Goal: Task Accomplishment & Management: Use online tool/utility

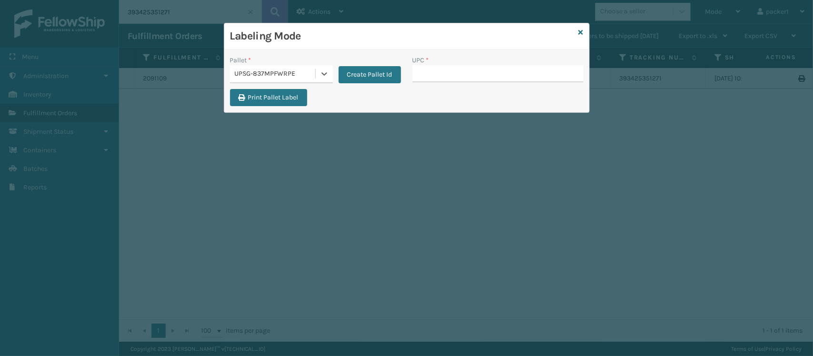
click at [319, 82] on div at bounding box center [324, 73] width 17 height 17
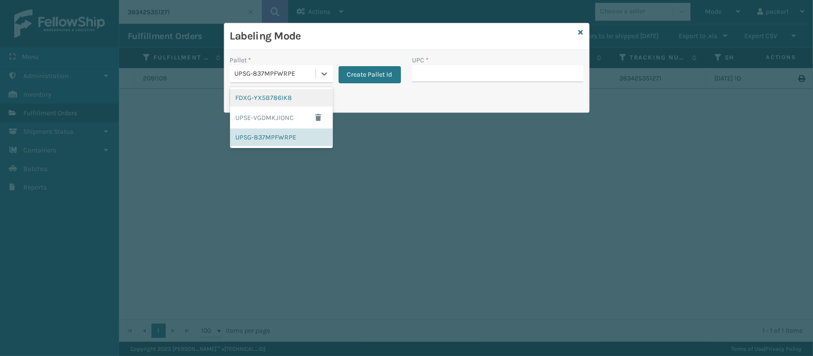
click at [319, 82] on div at bounding box center [324, 73] width 17 height 17
click at [272, 95] on div "FDXG-YX5B786IK8" at bounding box center [281, 98] width 103 height 18
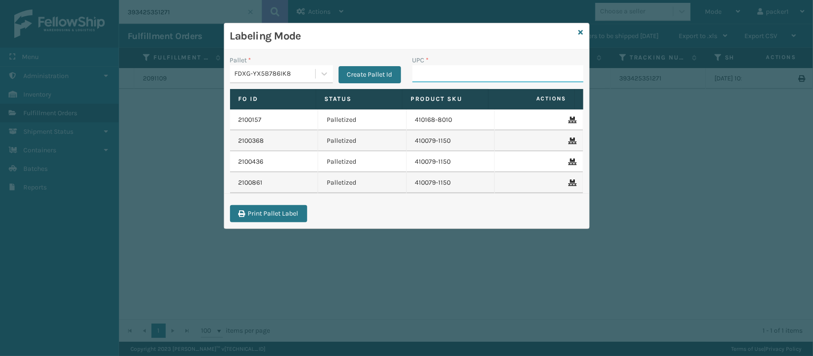
click at [423, 72] on input "UPC *" at bounding box center [497, 73] width 171 height 17
type input "4237"
drag, startPoint x: 474, startPoint y: 72, endPoint x: 389, endPoint y: 71, distance: 84.3
click at [389, 71] on div "Pallet * FDXG-YX5B786IK8 Create Pallet Id UPC * 4237" at bounding box center [406, 72] width 365 height 34
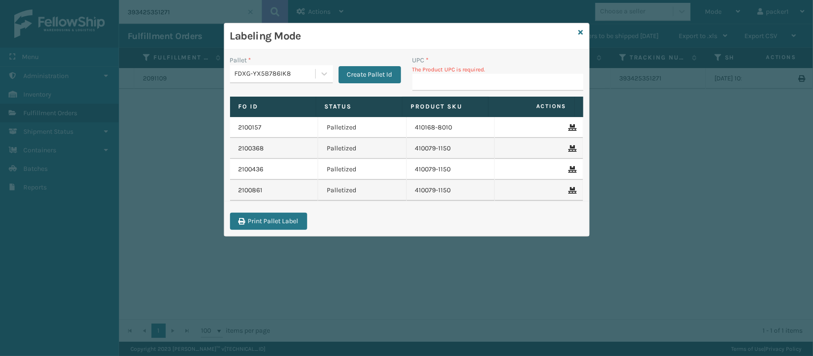
click at [427, 75] on input "UPC *" at bounding box center [497, 82] width 171 height 17
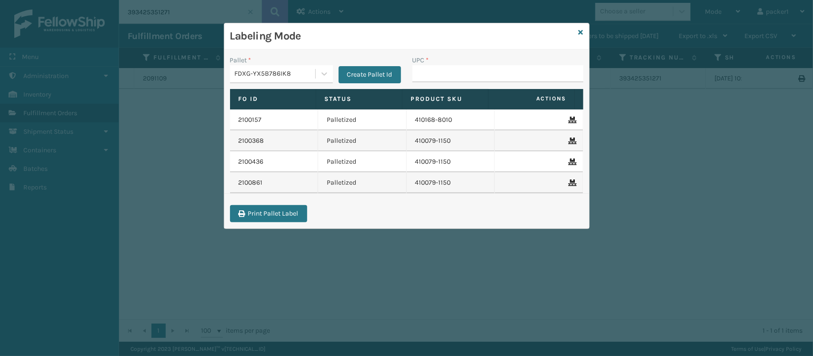
click at [427, 75] on input "UPC *" at bounding box center [497, 73] width 171 height 17
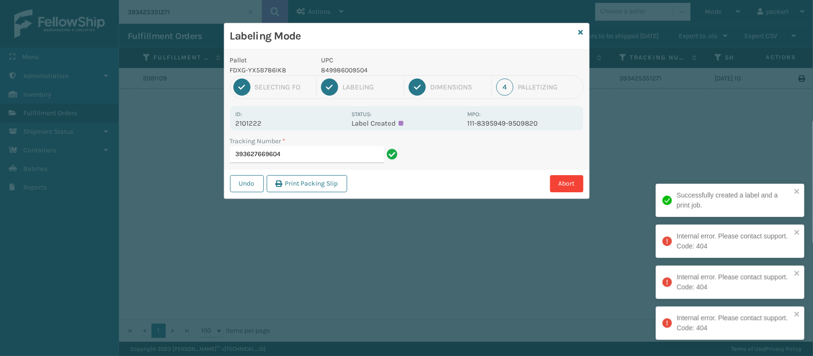
type input "393627669604"
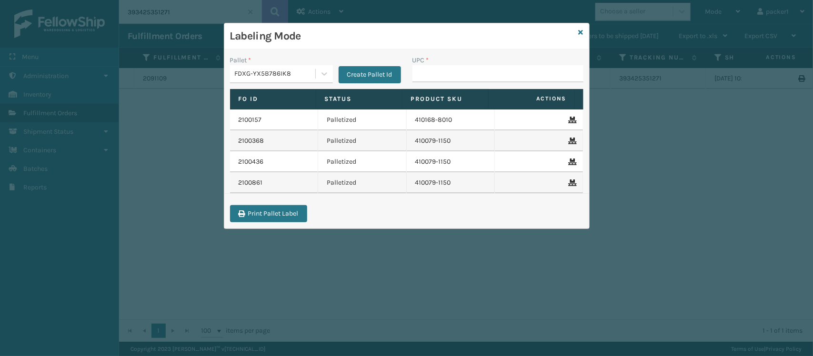
click at [427, 75] on input "UPC *" at bounding box center [497, 73] width 171 height 17
drag, startPoint x: 427, startPoint y: 75, endPoint x: 469, endPoint y: 72, distance: 42.5
click at [469, 72] on input "UPC *" at bounding box center [497, 73] width 171 height 17
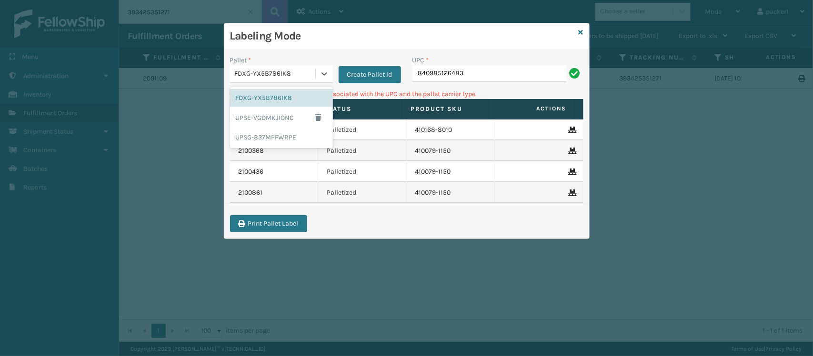
click at [282, 72] on div "FDXG-YX5B786IK8" at bounding box center [275, 74] width 81 height 10
click at [260, 131] on div "UPSG-837MPFWRPE" at bounding box center [281, 138] width 103 height 18
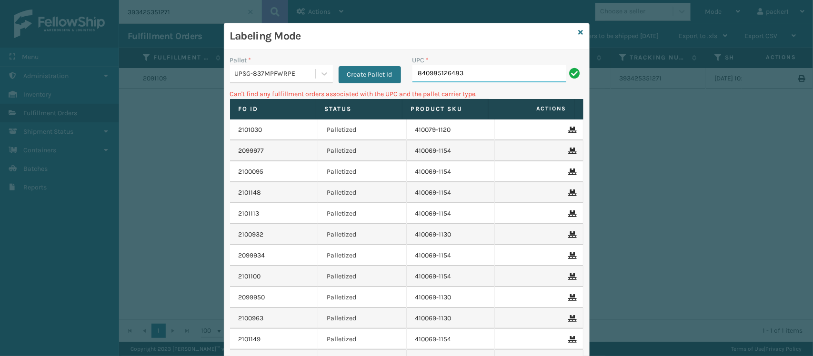
click at [487, 70] on input "840985126483" at bounding box center [489, 73] width 154 height 17
